Goal: Task Accomplishment & Management: Use online tool/utility

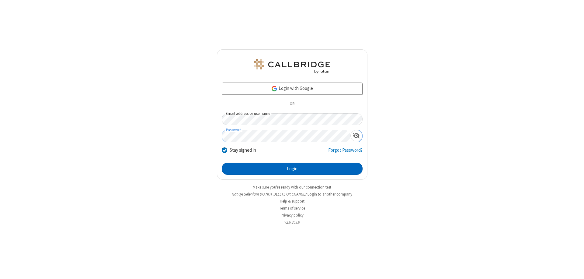
click at [292, 169] on button "Login" at bounding box center [292, 168] width 141 height 12
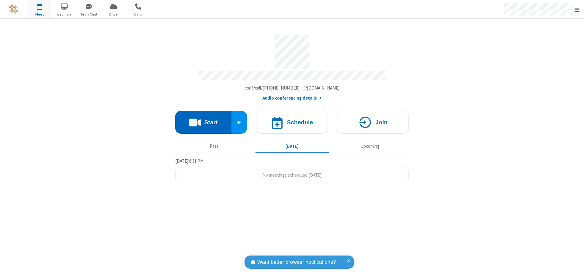
click at [203, 119] on button "Start" at bounding box center [203, 122] width 56 height 23
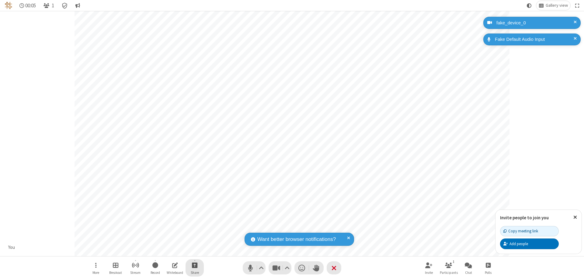
click at [195, 265] on span "Start sharing" at bounding box center [195, 265] width 6 height 8
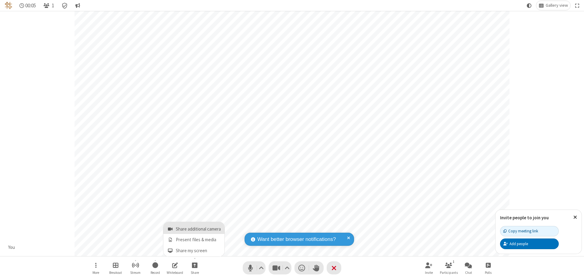
click at [194, 228] on span "Share additional camera" at bounding box center [198, 228] width 45 height 5
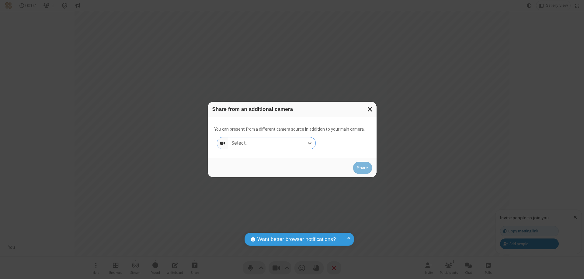
click at [272, 143] on div "Select..." at bounding box center [271, 143] width 87 height 12
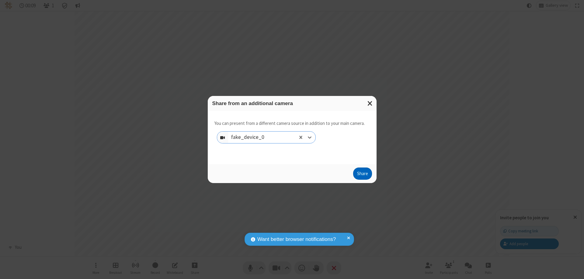
click at [362, 175] on button "Share" at bounding box center [362, 173] width 19 height 12
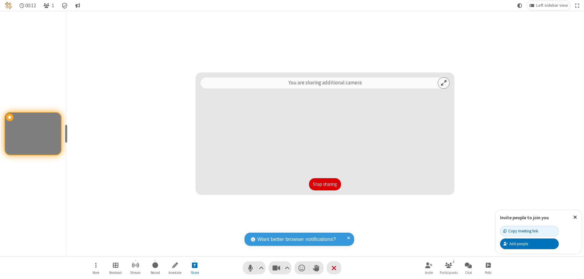
click at [325, 184] on button "Stop sharing" at bounding box center [325, 184] width 32 height 12
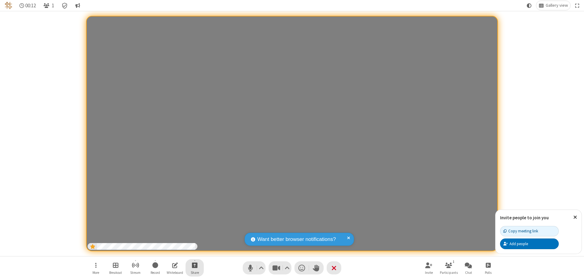
click at [195, 265] on span "Start sharing" at bounding box center [195, 265] width 6 height 8
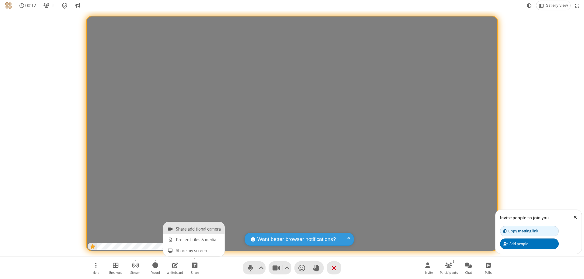
click at [194, 228] on span "Share additional camera" at bounding box center [198, 228] width 45 height 5
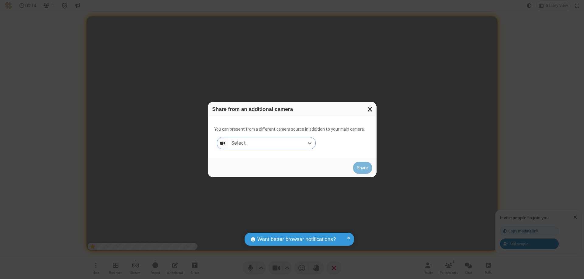
click at [272, 143] on div "Select..." at bounding box center [271, 143] width 87 height 12
